Goal: Task Accomplishment & Management: Use online tool/utility

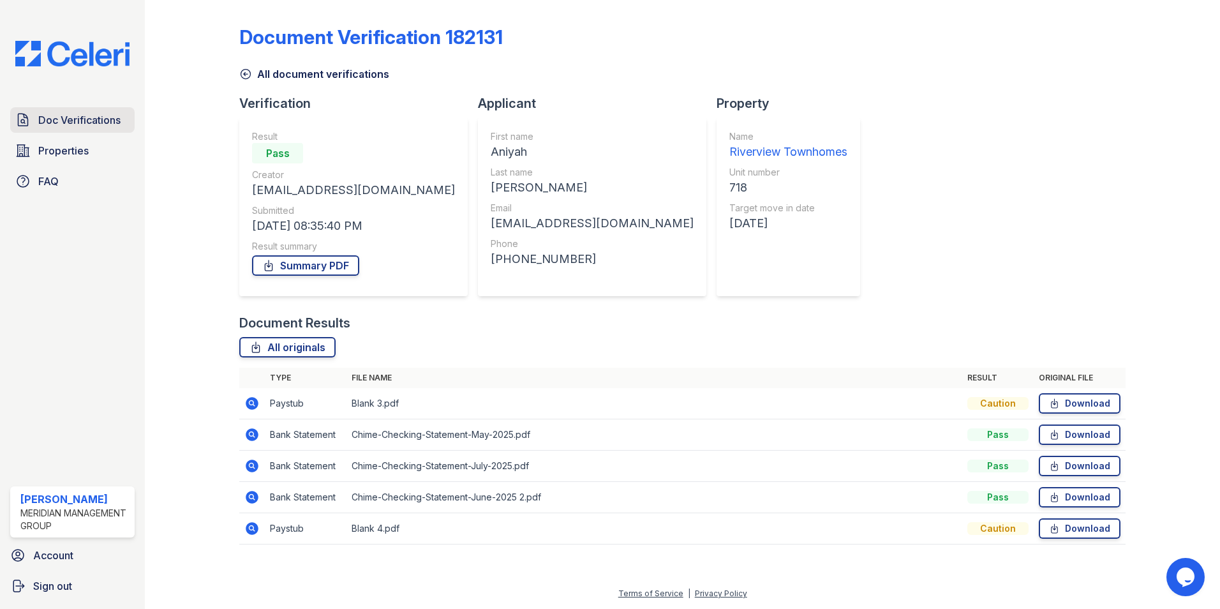
click at [77, 123] on span "Doc Verifications" at bounding box center [79, 119] width 82 height 15
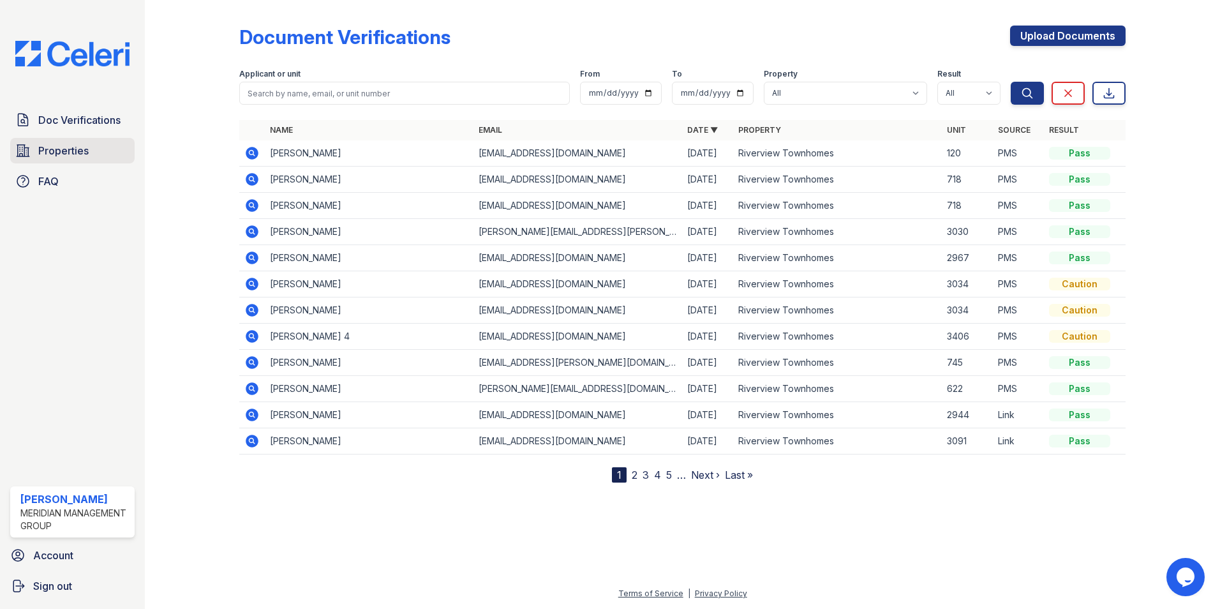
click at [90, 144] on link "Properties" at bounding box center [72, 151] width 124 height 26
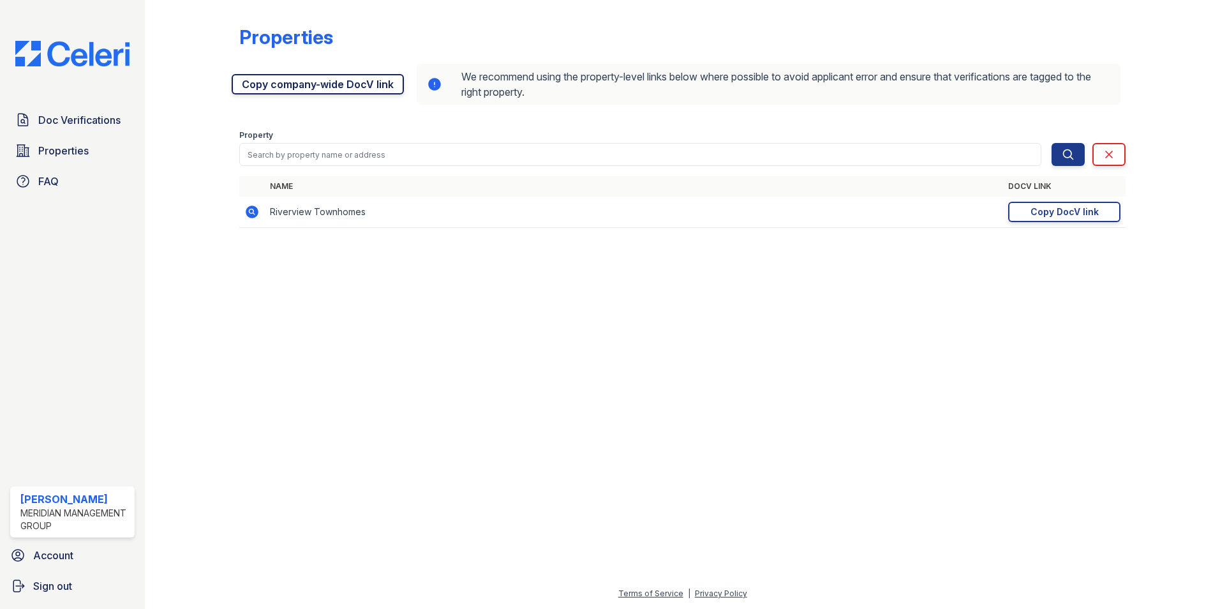
click at [290, 80] on link "Copy company-wide DocV link" at bounding box center [318, 84] width 172 height 20
